Goal: Navigation & Orientation: Find specific page/section

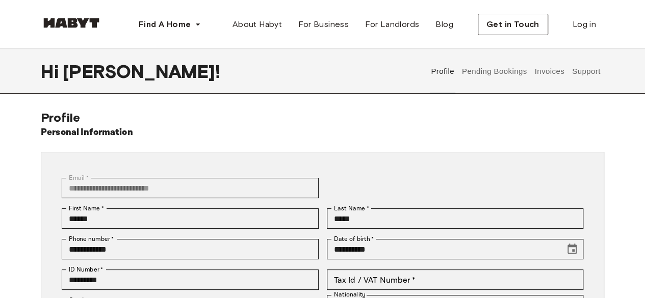
click at [493, 73] on button "Pending Bookings" at bounding box center [494, 71] width 68 height 45
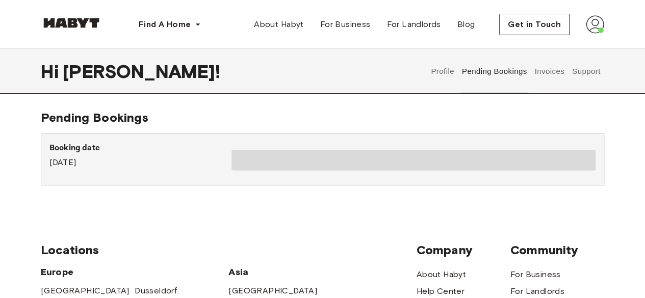
click at [447, 71] on button "Profile" at bounding box center [443, 71] width 26 height 45
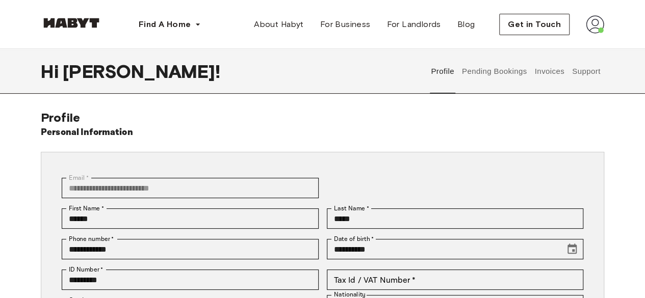
click at [559, 77] on button "Invoices" at bounding box center [549, 71] width 32 height 45
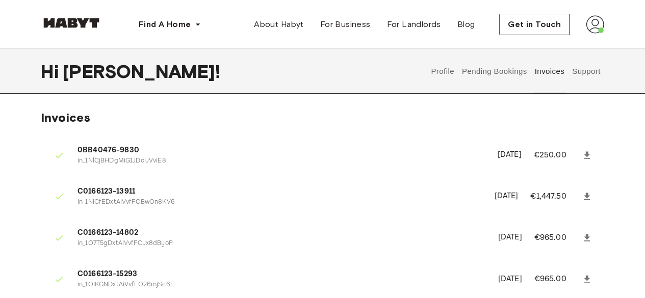
click at [584, 73] on button "Support" at bounding box center [586, 71] width 31 height 45
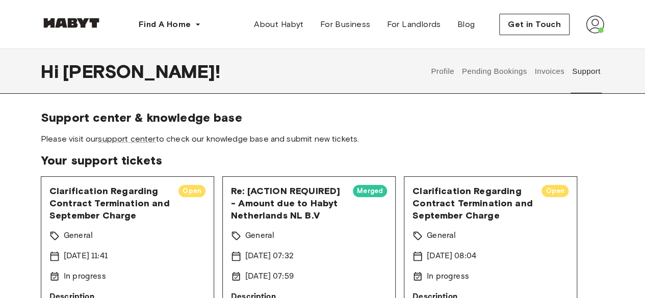
click at [445, 80] on button "Profile" at bounding box center [443, 71] width 26 height 45
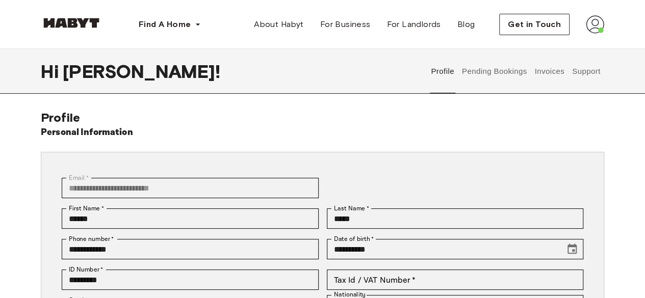
click at [480, 72] on button "Pending Bookings" at bounding box center [494, 71] width 68 height 45
